Goal: Transaction & Acquisition: Purchase product/service

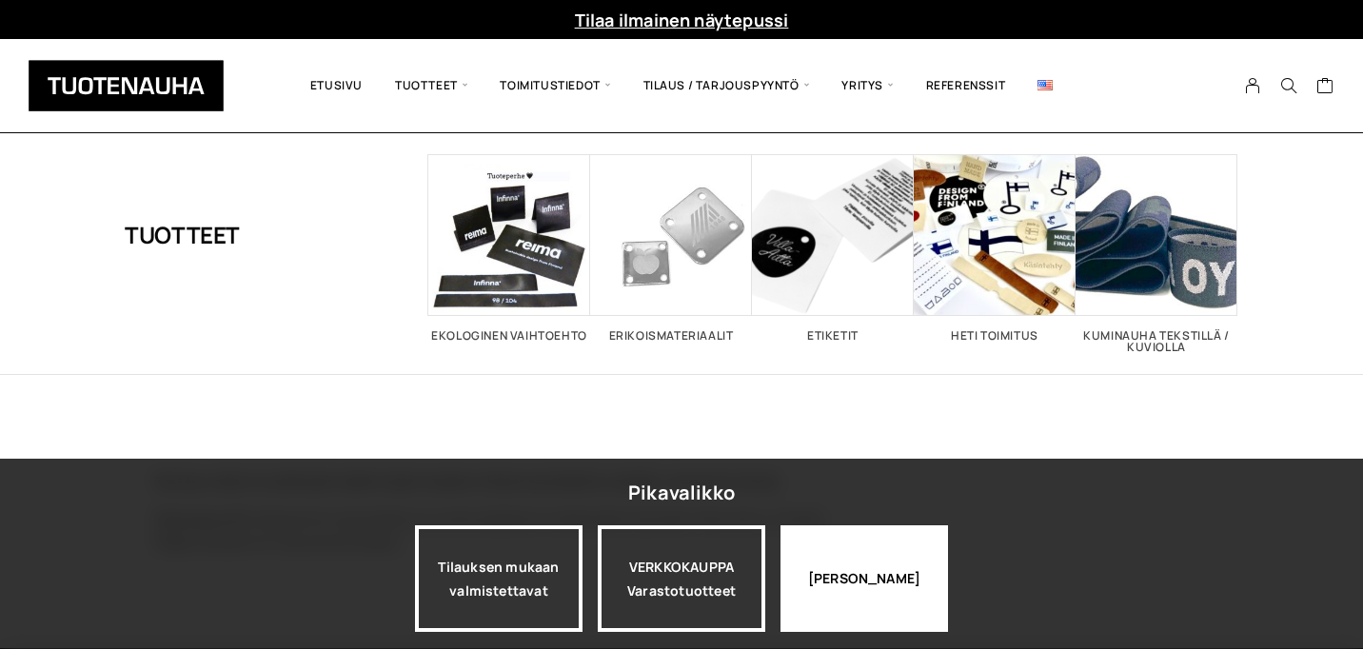
click at [820, 583] on div "Jatka katselua" at bounding box center [864, 578] width 168 height 107
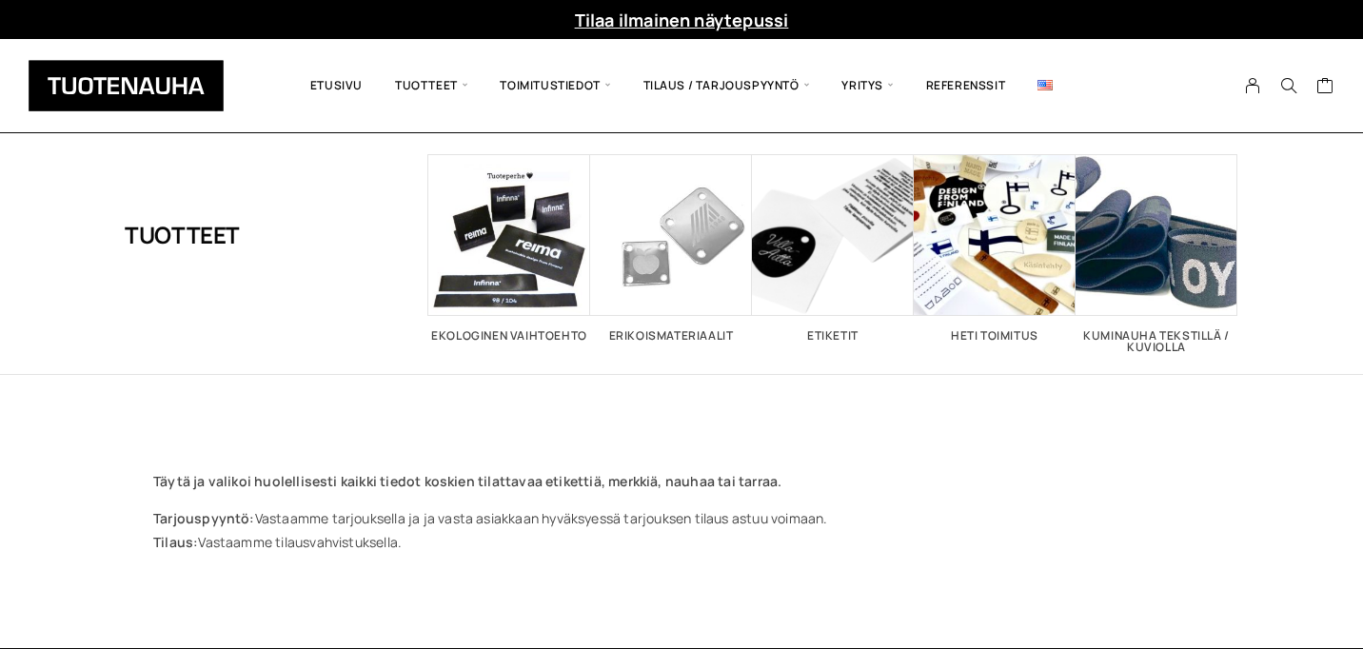
scroll to position [8, 0]
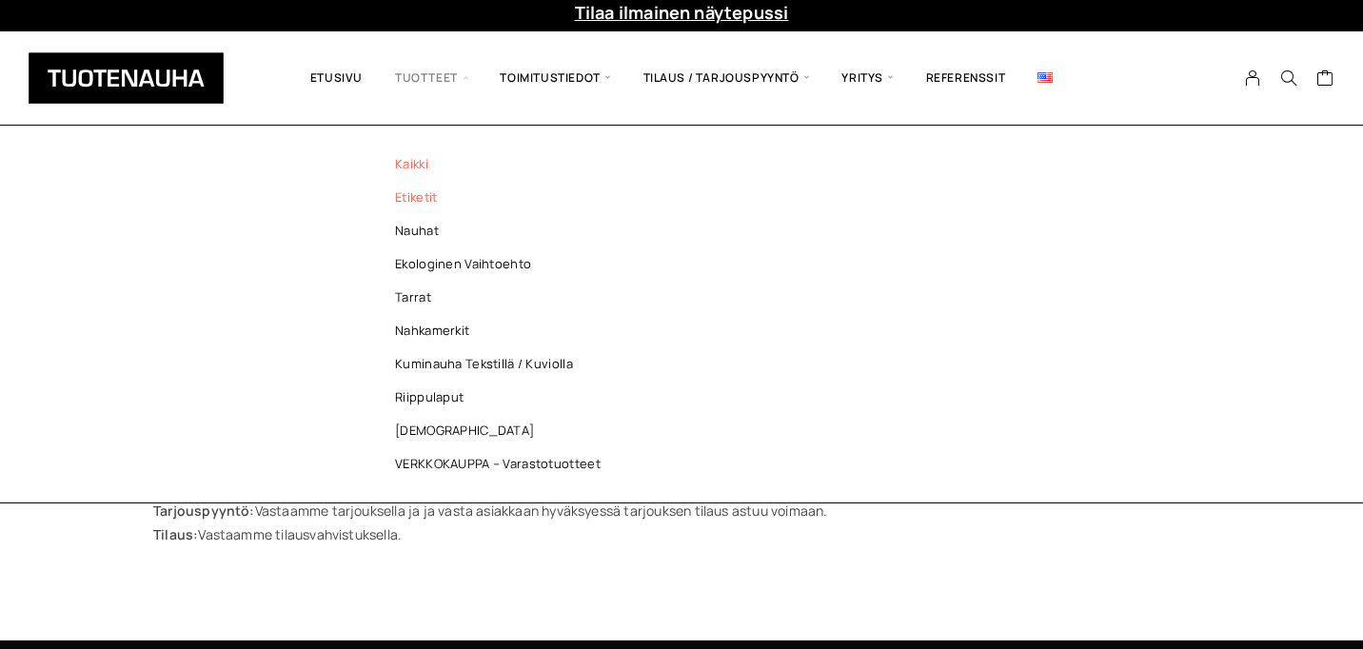
click at [425, 193] on link "Etiketit" at bounding box center [503, 197] width 276 height 33
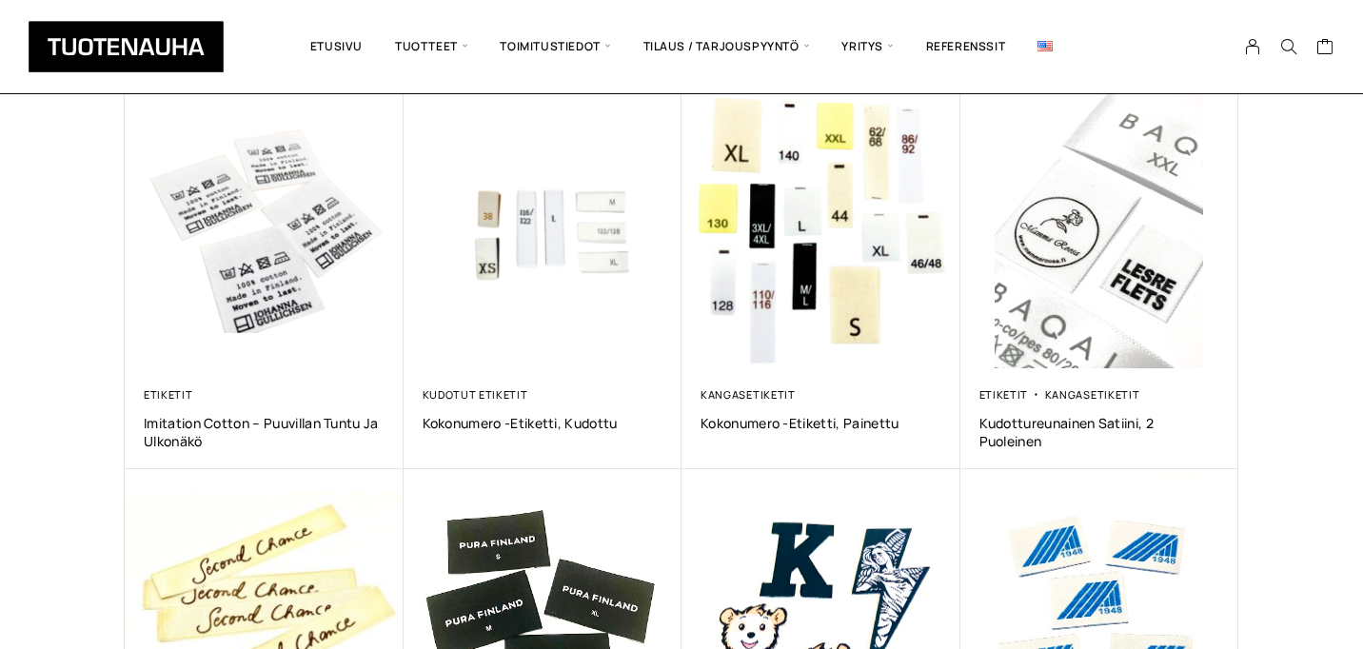
scroll to position [715, 0]
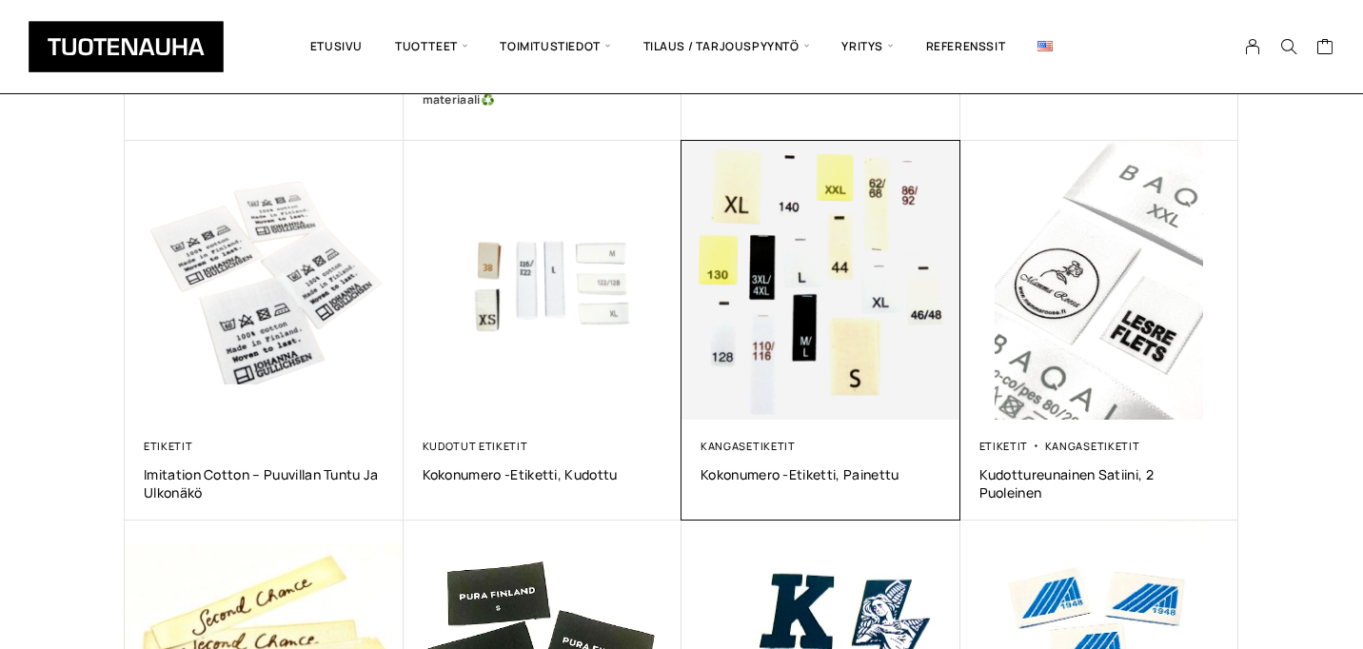
click at [852, 255] on img at bounding box center [820, 280] width 279 height 279
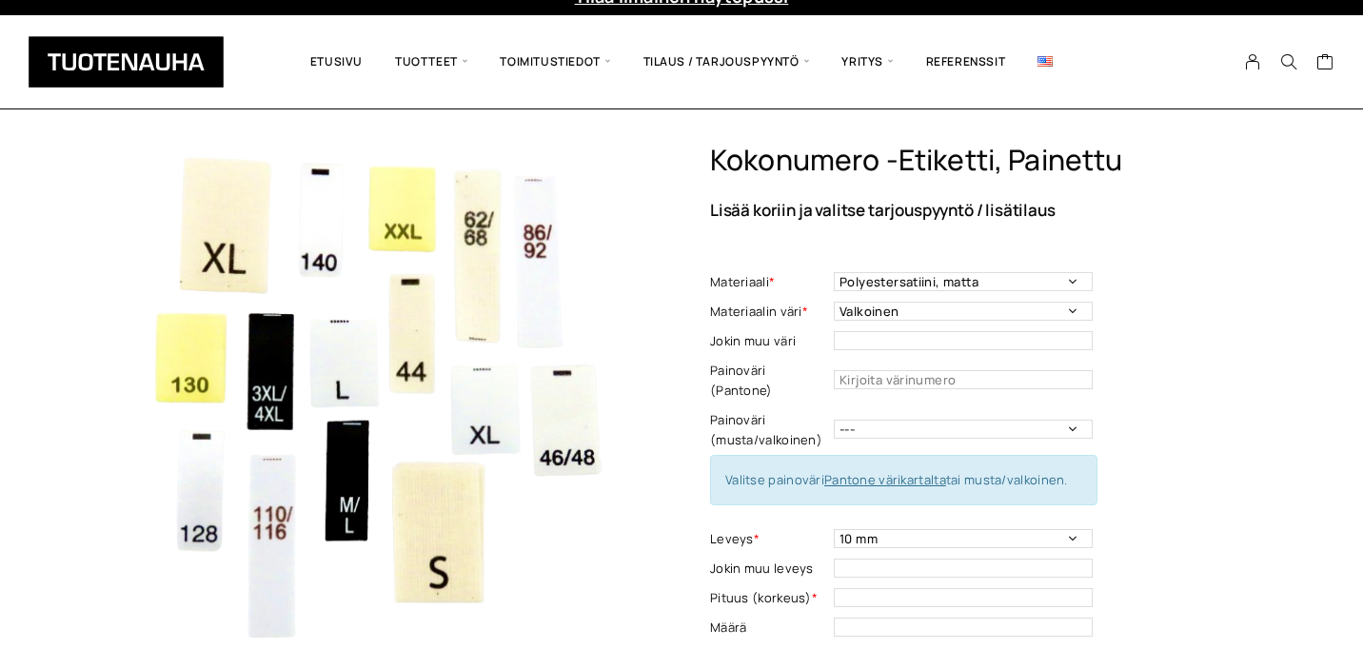
scroll to position [28, 0]
